Goal: Task Accomplishment & Management: Manage account settings

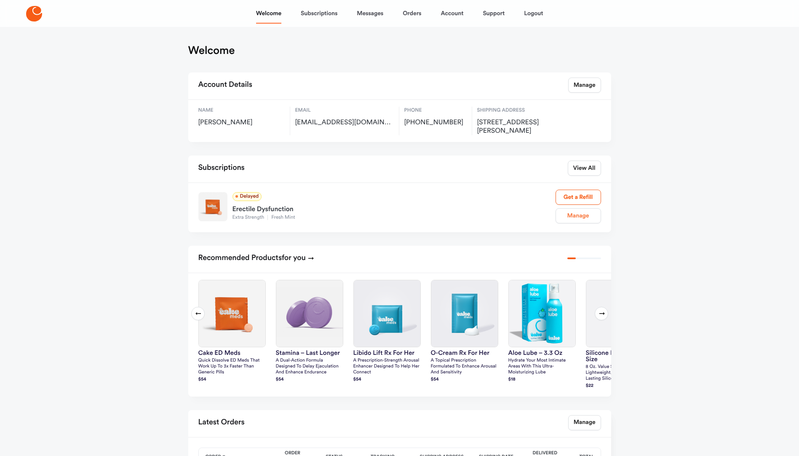
click at [576, 214] on div "Delayed Erectile Dysfunction Extra Strength Fresh Mint Manage Get a Refill" at bounding box center [399, 208] width 403 height 36
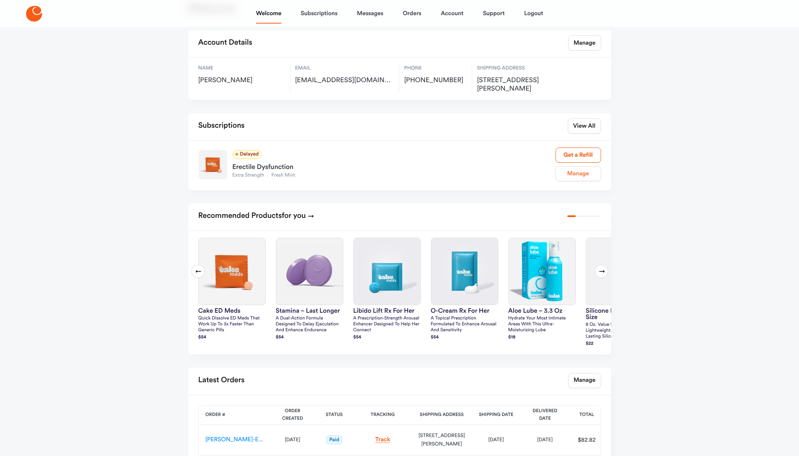
click at [582, 174] on link "Manage" at bounding box center [578, 173] width 45 height 15
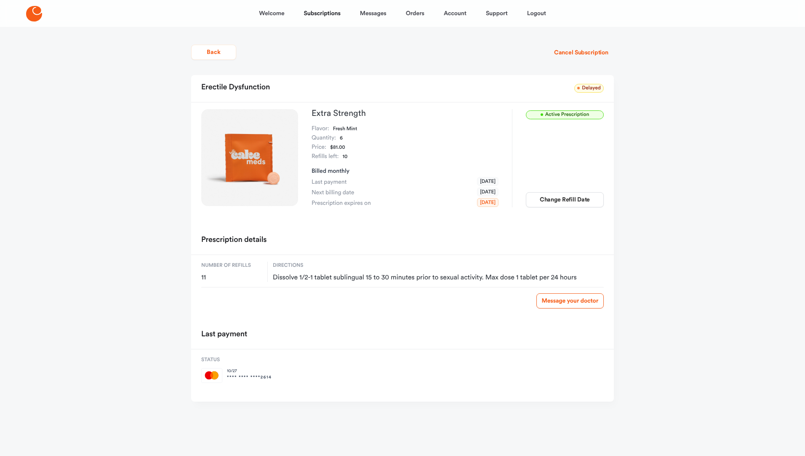
click at [522, 54] on div "Back Cancel Subscription" at bounding box center [402, 53] width 423 height 18
click at [532, 11] on link "Logout" at bounding box center [536, 13] width 19 height 20
